Goal: Transaction & Acquisition: Purchase product/service

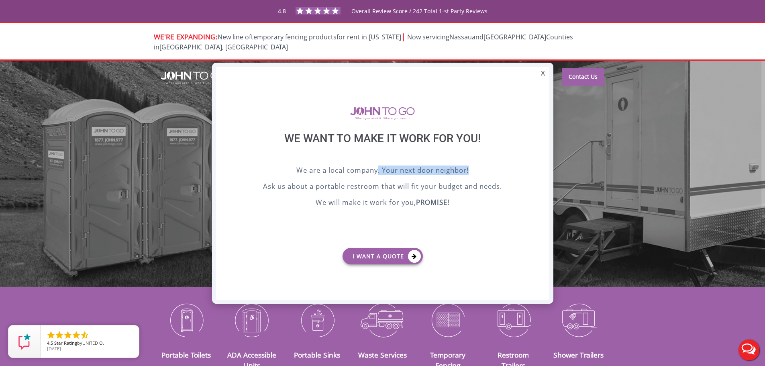
drag, startPoint x: 377, startPoint y: 171, endPoint x: 475, endPoint y: 168, distance: 97.6
click at [475, 168] on p "We are a local company. Your next door neighbor!" at bounding box center [382, 171] width 293 height 12
click at [293, 186] on p "Ask us about a portable restroom that will fit your budget and needs." at bounding box center [382, 187] width 293 height 12
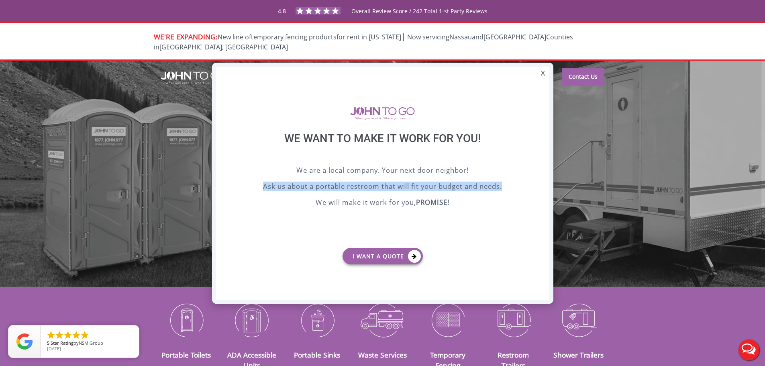
drag, startPoint x: 254, startPoint y: 191, endPoint x: 407, endPoint y: 198, distance: 153.1
click at [515, 187] on p "Ask us about a portable restroom that will fit your budget and needs." at bounding box center [382, 187] width 293 height 12
click at [373, 203] on p "We will make it work for you, PROMISE!" at bounding box center [382, 203] width 293 height 12
click at [542, 70] on div "X" at bounding box center [542, 74] width 12 height 14
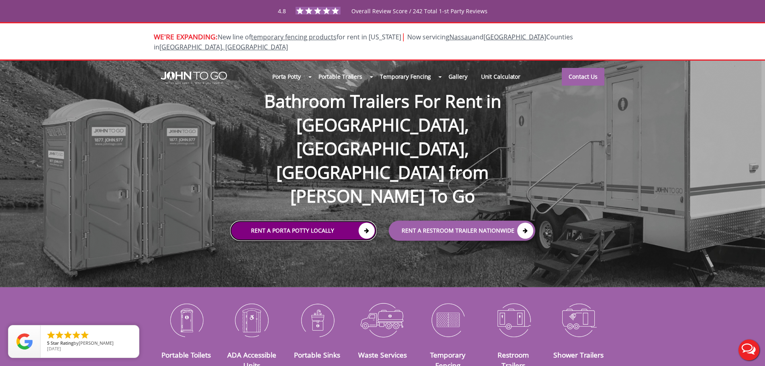
click at [295, 220] on link "Rent a Porta Potty Locally" at bounding box center [303, 230] width 147 height 20
click at [363, 222] on icon at bounding box center [366, 230] width 16 height 16
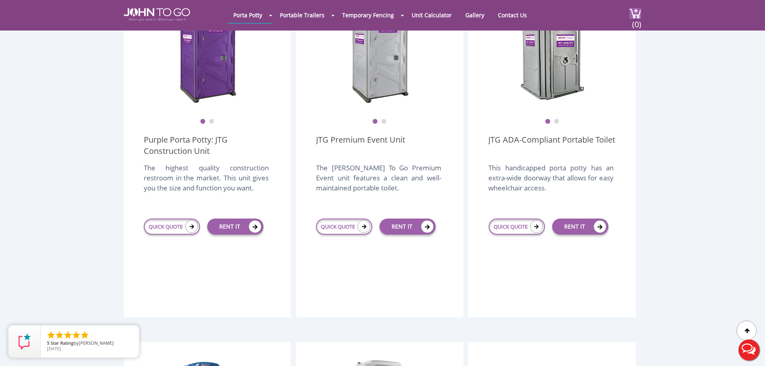
scroll to position [281, 0]
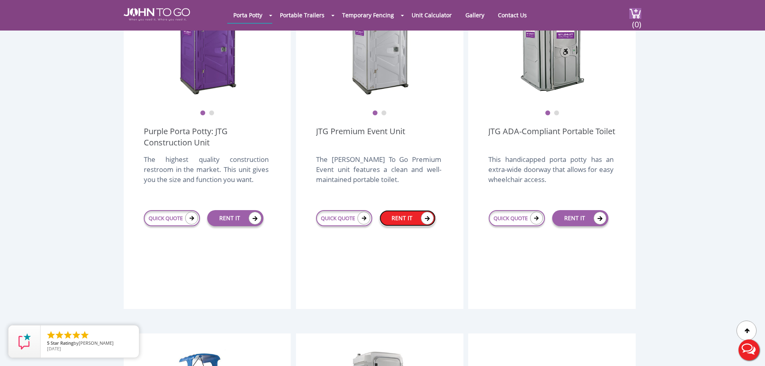
click at [406, 210] on link "RENT IT" at bounding box center [407, 218] width 56 height 16
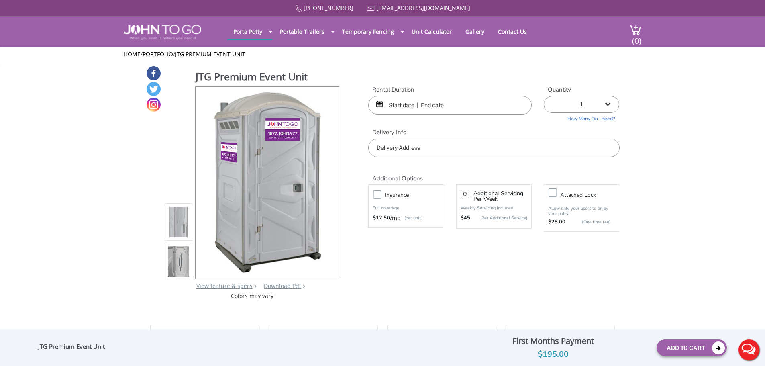
click at [422, 110] on input "text" at bounding box center [449, 105] width 163 height 18
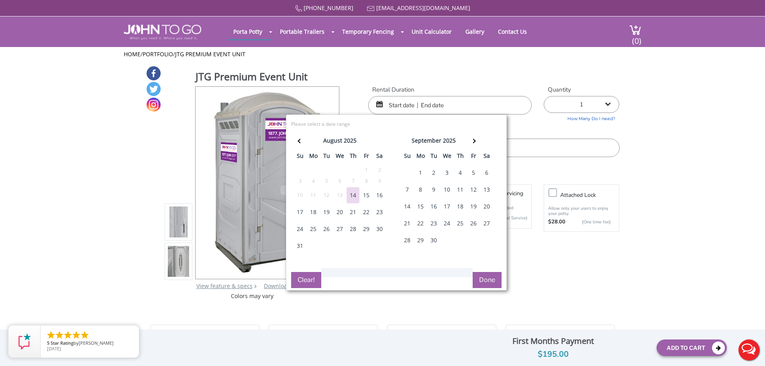
click at [472, 171] on div "5" at bounding box center [473, 173] width 13 height 16
click at [407, 191] on div "7" at bounding box center [407, 189] width 13 height 16
type input "09/05/2025 to 09/07/2025"
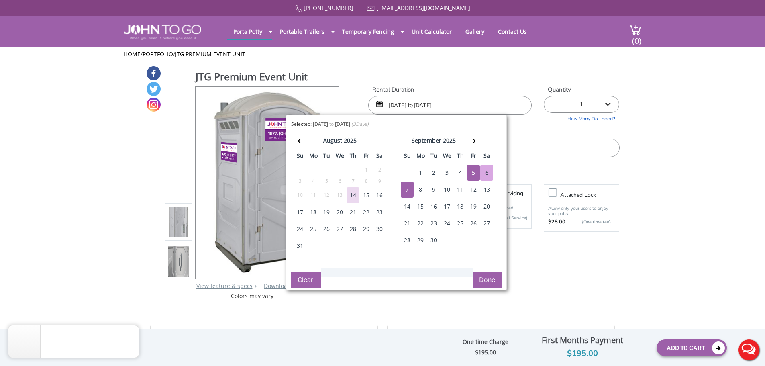
click at [592, 104] on select "1 2 (5% discount) 3 (8% discount) 4 (10% discount) 5 (12% discount) 6 (12% disc…" at bounding box center [581, 104] width 75 height 17
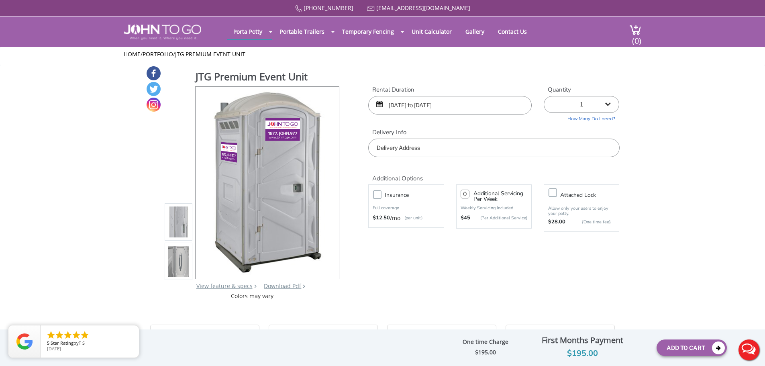
select select "2"
click at [544, 96] on select "1 2 (5% discount) 3 (8% discount) 4 (10% discount) 5 (12% discount) 6 (12% disc…" at bounding box center [581, 104] width 75 height 17
click at [419, 155] on input "text" at bounding box center [493, 147] width 251 height 18
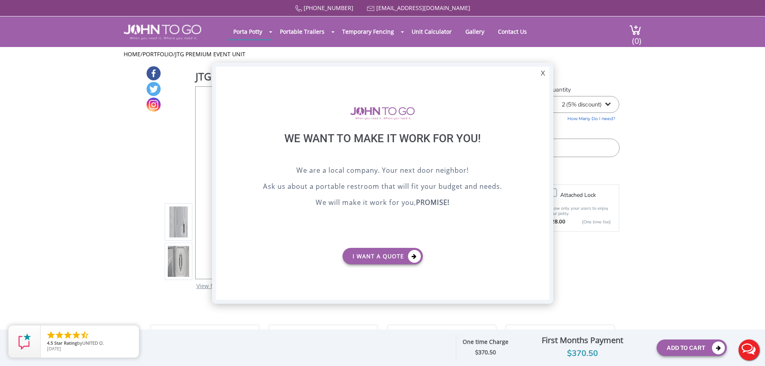
click at [542, 74] on div "X" at bounding box center [542, 74] width 12 height 14
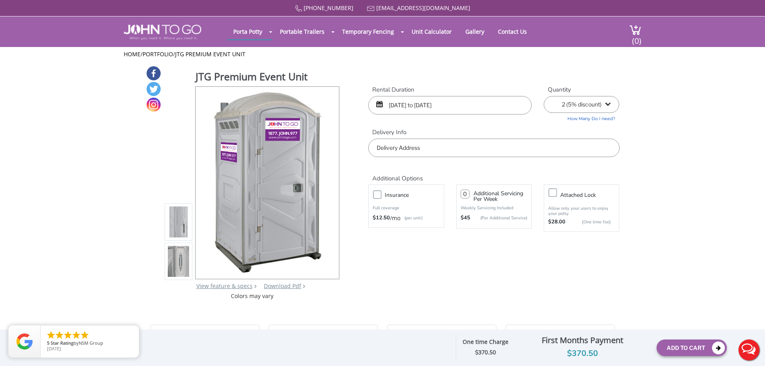
click at [433, 149] on input "text" at bounding box center [493, 147] width 251 height 18
paste input "21 Upper Lakeview Ave, Ringwood, NJ 07456"
type input "21 Upper Lakeview Ave, Ringwood, NJ 07456, USA"
click at [487, 267] on div "JTG Premium Event Unit View feature & specs Download Pdf Product PDF Addon PDF …" at bounding box center [383, 182] width 474 height 234
click at [751, 346] on button "Live Chat" at bounding box center [749, 350] width 32 height 32
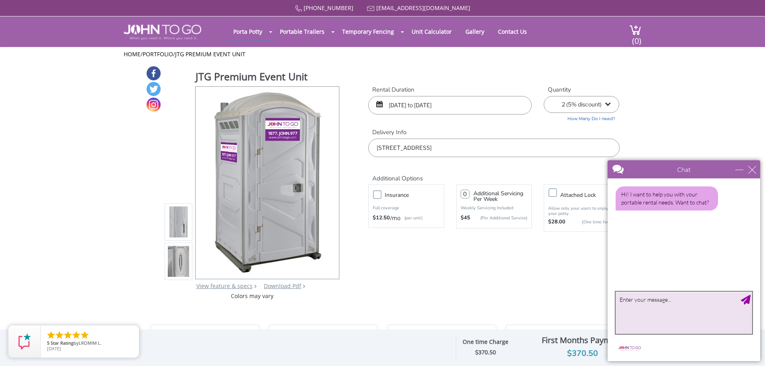
click at [649, 303] on textarea "type your message" at bounding box center [683, 312] width 136 height 42
click at [494, 284] on div "JTG Premium Event Unit View feature & specs Download Pdf Product PDF Addon PDF …" at bounding box center [383, 182] width 474 height 234
click at [636, 299] on textarea "type your message" at bounding box center [683, 312] width 136 height 42
type textarea "Hello, I have attempted to rent 2 JTG Premium Event Units several times, but th…"
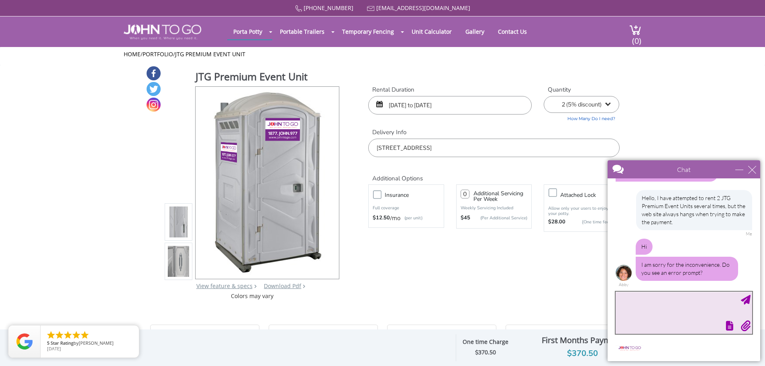
scroll to position [53, 0]
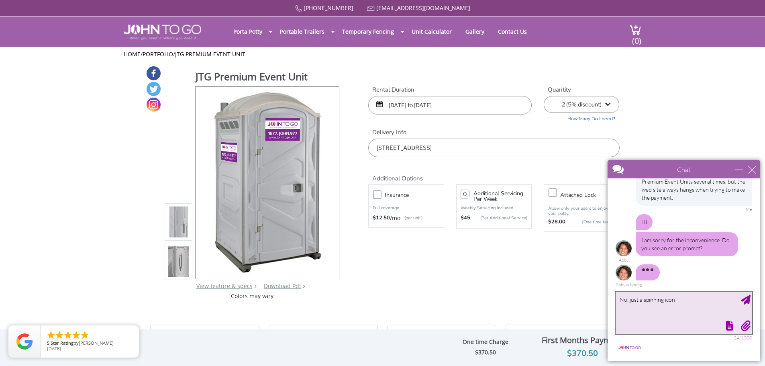
type textarea "No, just a spinning icon."
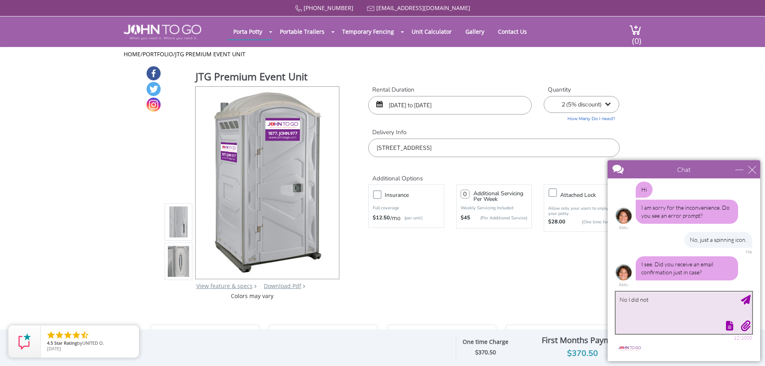
type textarea "No I did not."
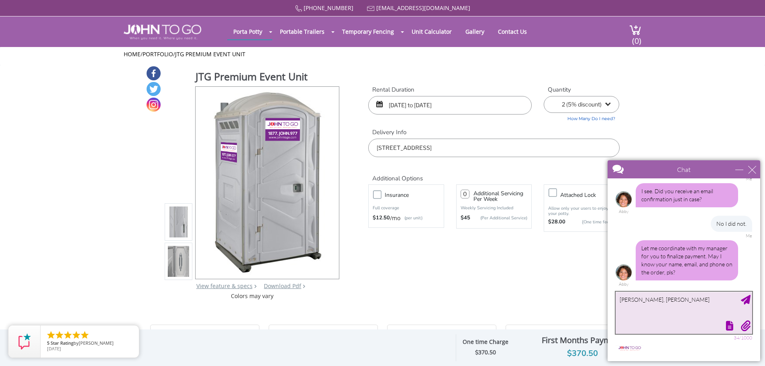
scroll to position [183, 0]
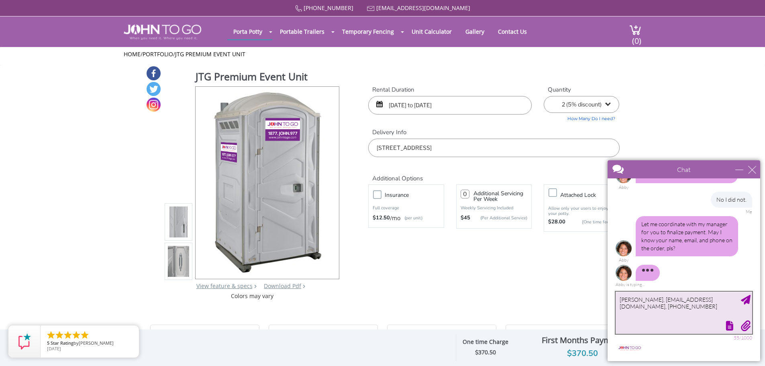
type textarea "David Sullivan, david_m_sullivan@yahoo.com, 201-230-4403"
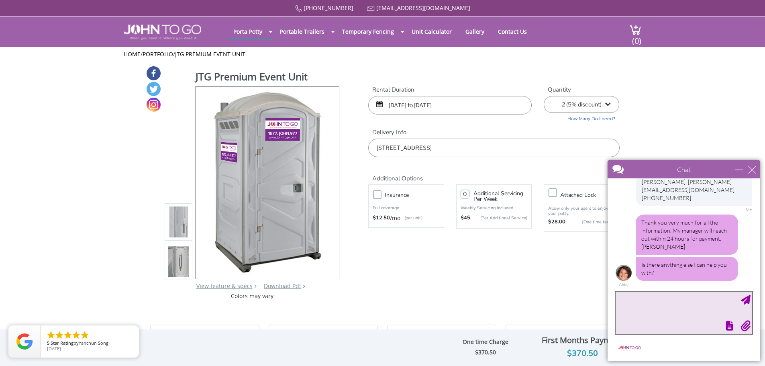
scroll to position [298, 0]
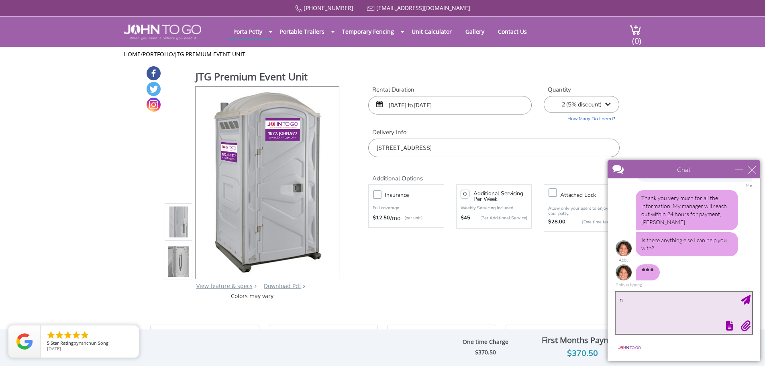
type textarea "no"
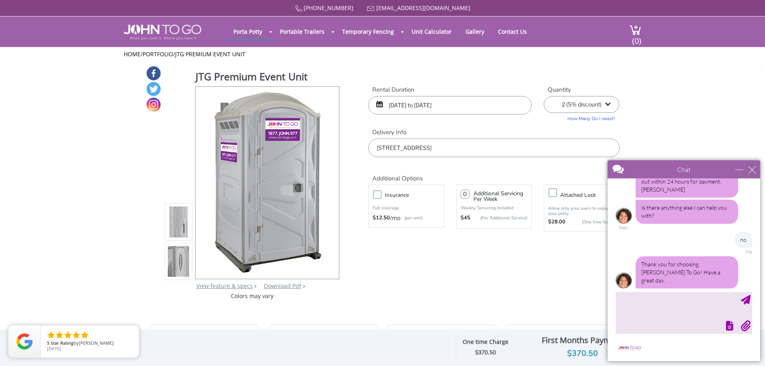
click at [752, 168] on div "close" at bounding box center [752, 169] width 8 height 8
type input "Continue Chat"
type input "End Chat"
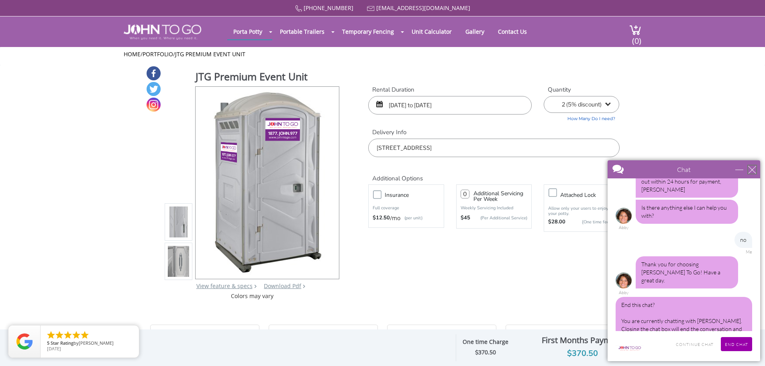
scroll to position [343, 0]
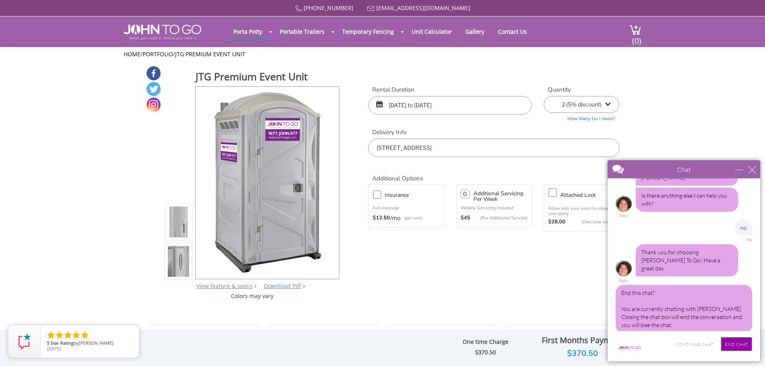
click at [737, 343] on input "End Chat" at bounding box center [736, 344] width 31 height 14
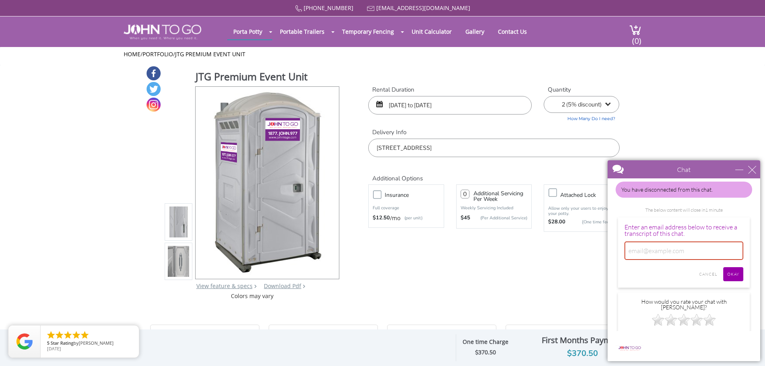
click at [509, 293] on div "JTG Premium Event Unit View feature & specs Download Pdf Product PDF Addon PDF …" at bounding box center [383, 182] width 474 height 234
click at [737, 167] on div "minimize" at bounding box center [739, 169] width 8 height 8
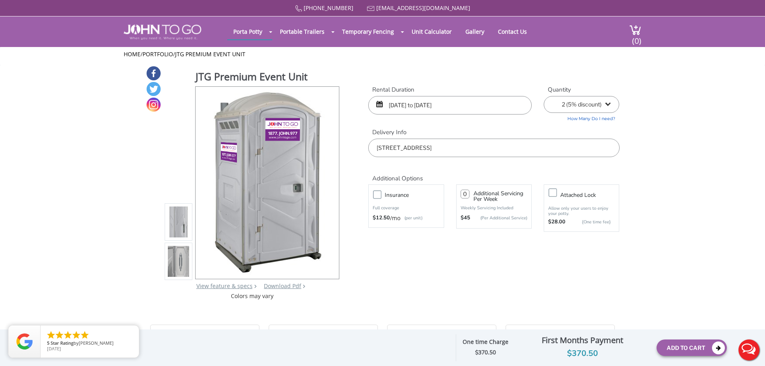
scroll to position [0, 0]
click at [495, 289] on div "JTG Premium Event Unit View feature & specs Download Pdf Product PDF Addon PDF …" at bounding box center [383, 182] width 474 height 234
